Goal: Register for event/course

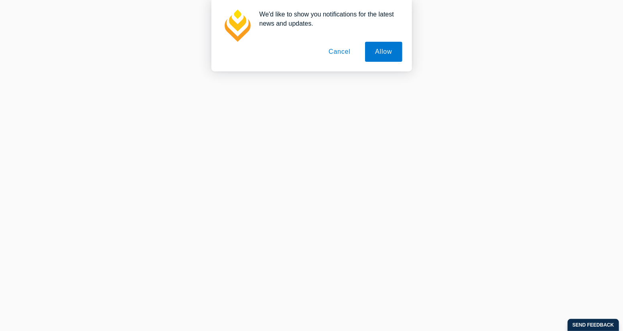
scroll to position [23, 0]
click at [343, 55] on button "Cancel" at bounding box center [339, 52] width 42 height 20
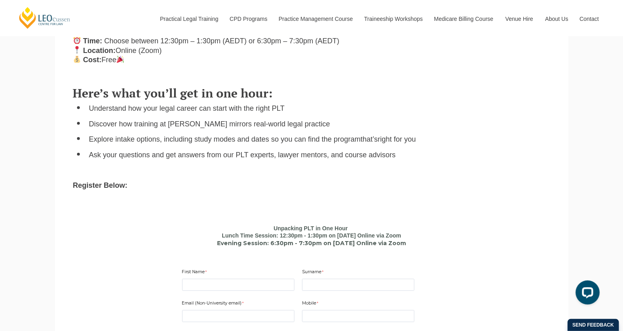
scroll to position [376, 0]
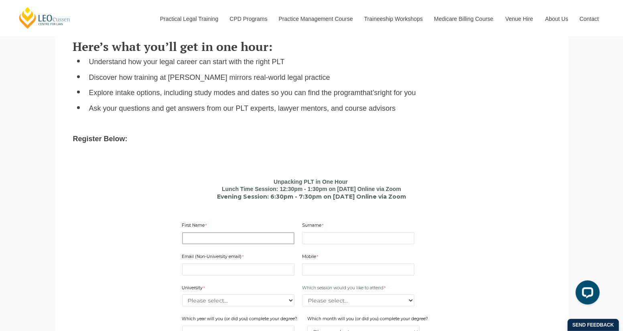
click at [231, 240] on input "First Name" at bounding box center [238, 238] width 112 height 12
type input "[PERSON_NAME]"
type input "[EMAIL_ADDRESS][DOMAIN_NAME]"
type input "0386675644"
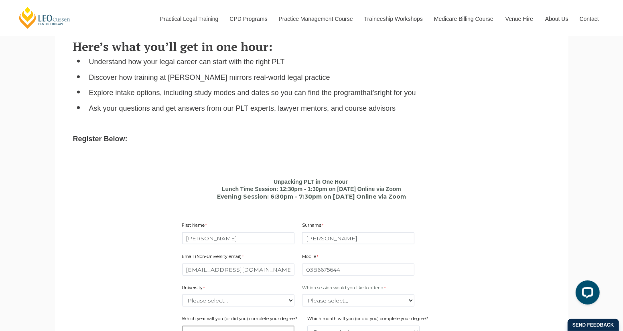
type input "2324"
click at [335, 230] on div "Surname [PERSON_NAME]" at bounding box center [358, 233] width 119 height 25
click at [327, 240] on input "[PERSON_NAME]" at bounding box center [358, 238] width 112 height 12
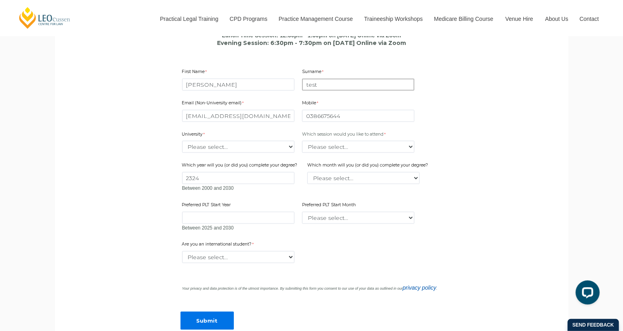
scroll to position [569, 0]
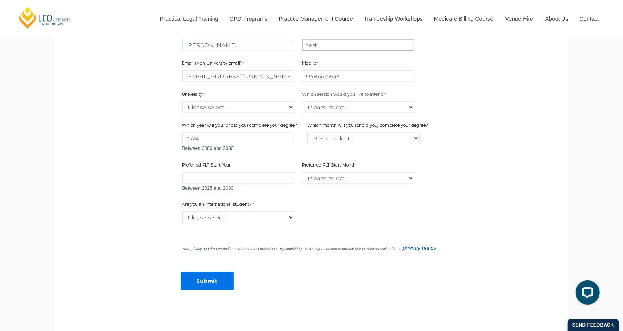
type input "test"
click at [245, 107] on select "Please select... [GEOGRAPHIC_DATA] [GEOGRAPHIC_DATA] [GEOGRAPHIC_DATA] [GEOGRAP…" at bounding box center [238, 107] width 112 height 12
select select "tfa_2179"
click at [182, 102] on select "Please select... [GEOGRAPHIC_DATA] [GEOGRAPHIC_DATA] [GEOGRAPHIC_DATA] [GEOGRAP…" at bounding box center [238, 107] width 112 height 12
click at [237, 217] on select "Please select... Yes No" at bounding box center [238, 217] width 112 height 12
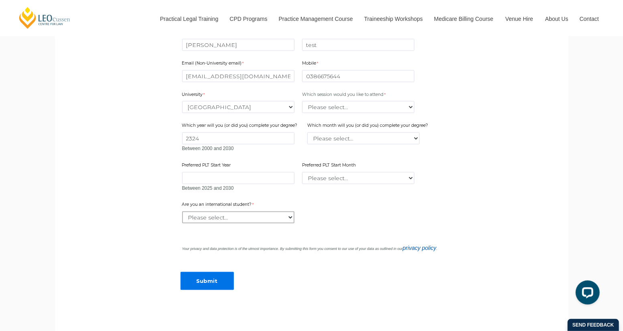
select select "tfa_60"
click at [182, 212] on select "Please select... Yes No" at bounding box center [238, 217] width 112 height 12
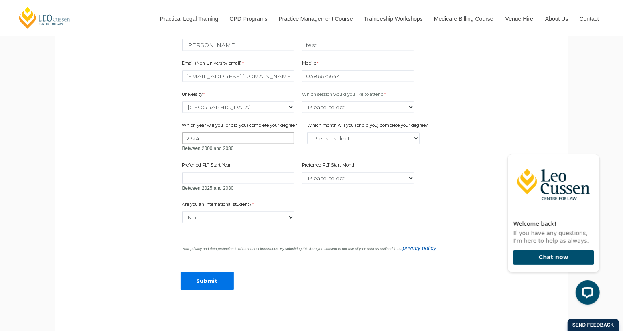
click at [242, 140] on input "2324" at bounding box center [238, 138] width 112 height 12
type input "2027"
click at [259, 158] on div "Email (Non-University email) [EMAIL_ADDRESS][DOMAIN_NAME] Mobile 0386675644 0 c…" at bounding box center [312, 124] width 266 height 142
click at [217, 275] on input "Submit" at bounding box center [207, 281] width 53 height 18
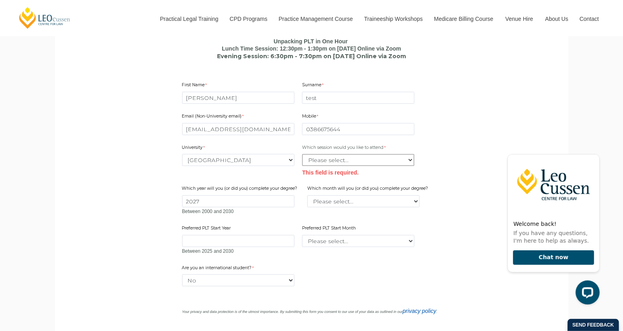
scroll to position [515, 0]
click at [351, 160] on select "Please select... Lunch time session – 12:30pm – 1:30pm AEST Evening session – 6…" at bounding box center [358, 161] width 112 height 12
select select "tfa_2412"
click at [302, 156] on select "Please select... Lunch time session – 12:30pm – 1:30pm AEST Evening session – 6…" at bounding box center [358, 161] width 112 height 12
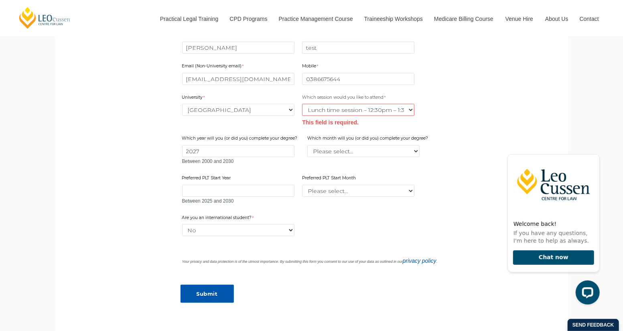
click at [214, 287] on input "Submit" at bounding box center [207, 294] width 53 height 18
